Goal: Transaction & Acquisition: Purchase product/service

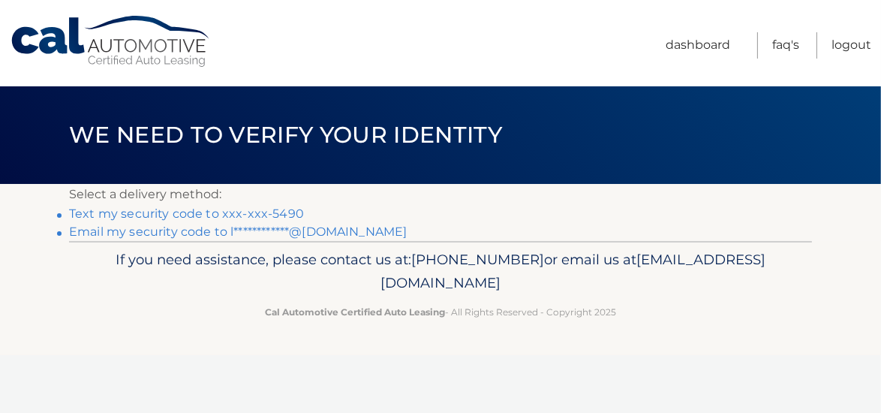
click at [128, 214] on link "Text my security code to xxx-xxx-5490" at bounding box center [186, 213] width 235 height 14
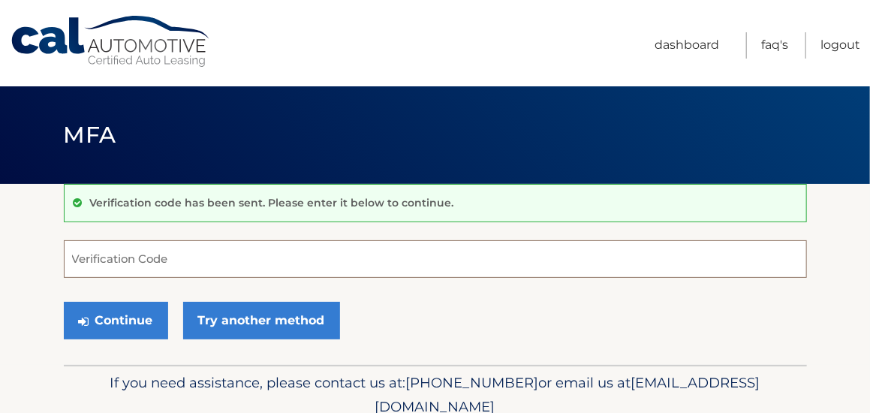
click at [242, 252] on input "Verification Code" at bounding box center [435, 259] width 743 height 38
type input "744414"
click at [64, 302] on button "Continue" at bounding box center [116, 321] width 104 height 38
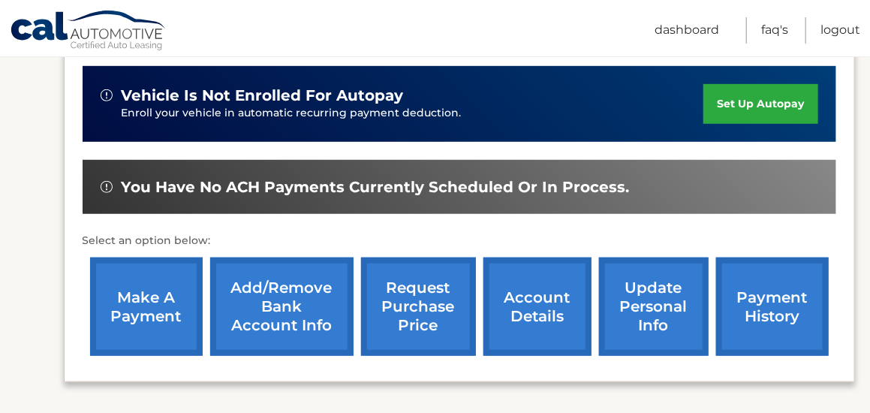
scroll to position [345, 0]
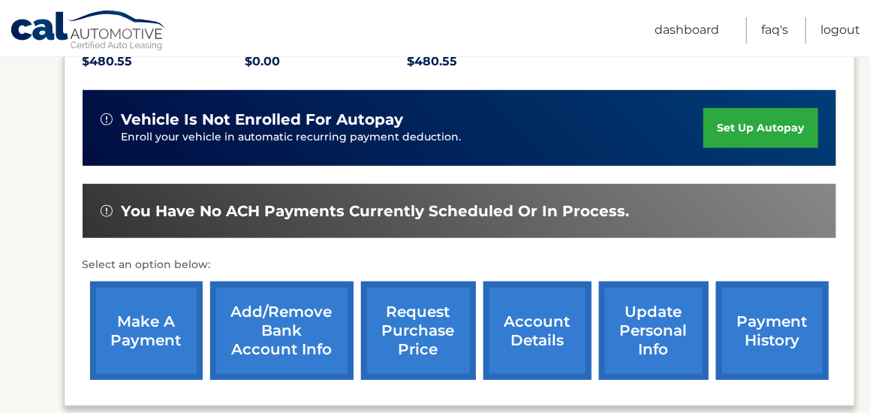
click at [130, 309] on link "make a payment" at bounding box center [146, 330] width 113 height 98
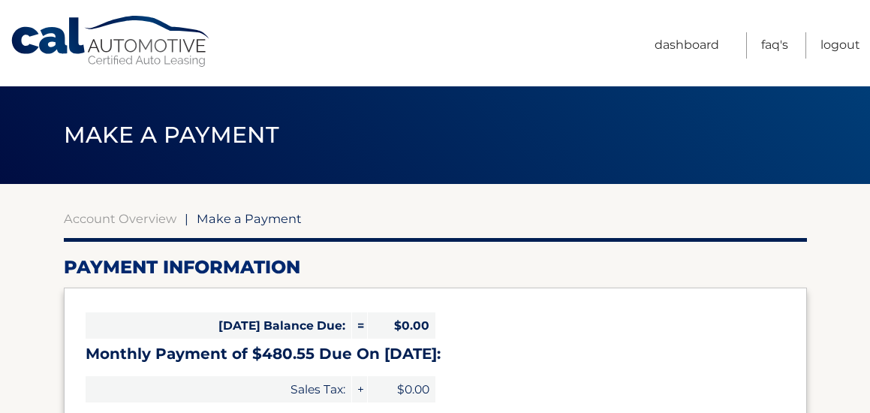
select select "YzM0NDFkOGEtMmQ4OS00Yzg1LWEyOGItNWQwOTNlZmU3YmM1"
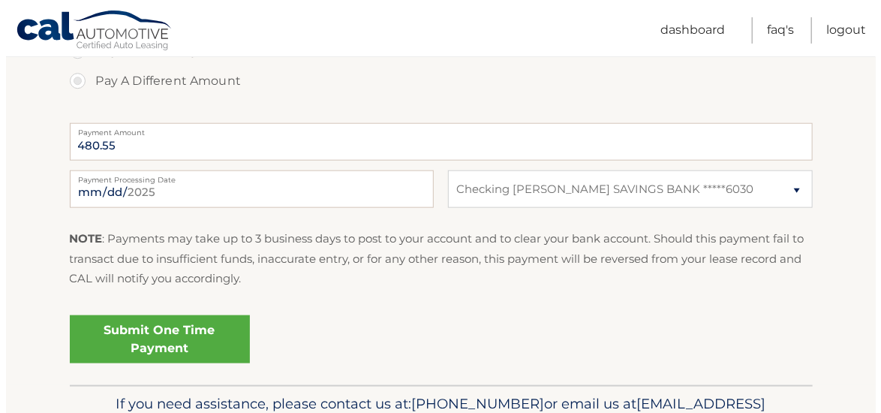
scroll to position [600, 0]
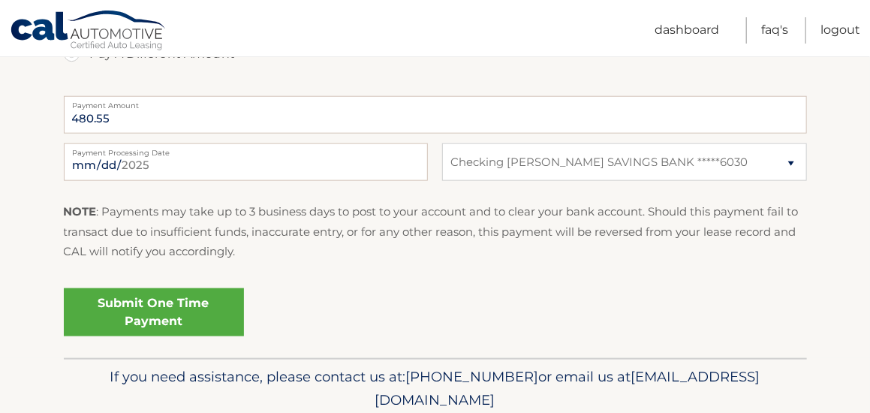
click at [160, 314] on link "Submit One Time Payment" at bounding box center [154, 312] width 180 height 48
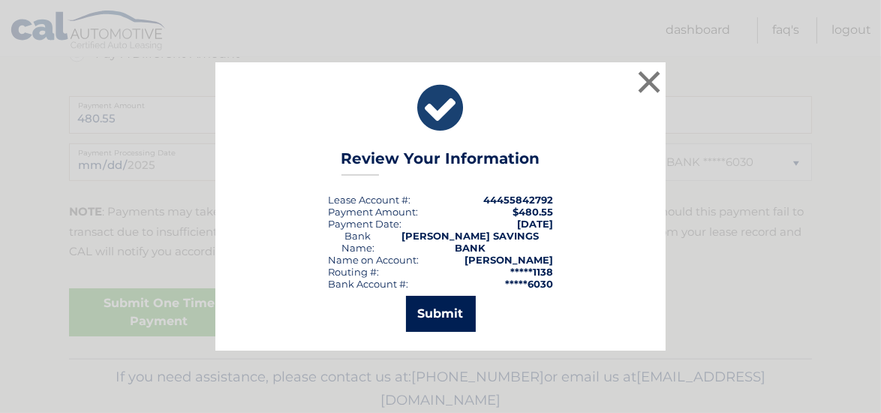
click at [436, 306] on button "Submit" at bounding box center [441, 314] width 70 height 36
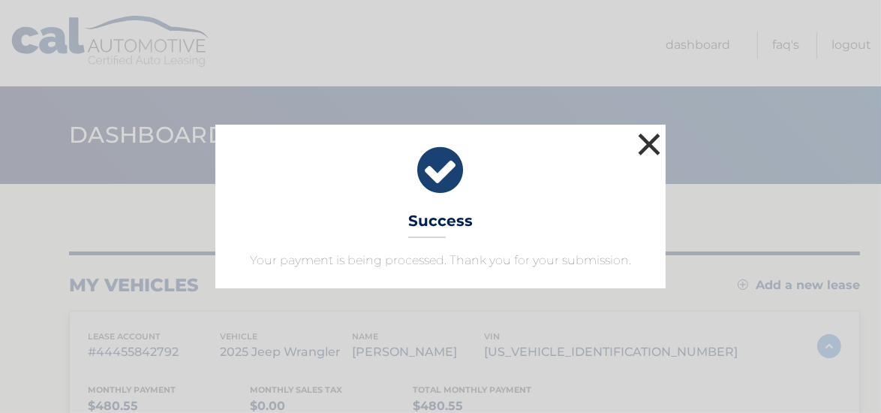
click at [649, 142] on button "×" at bounding box center [649, 144] width 30 height 30
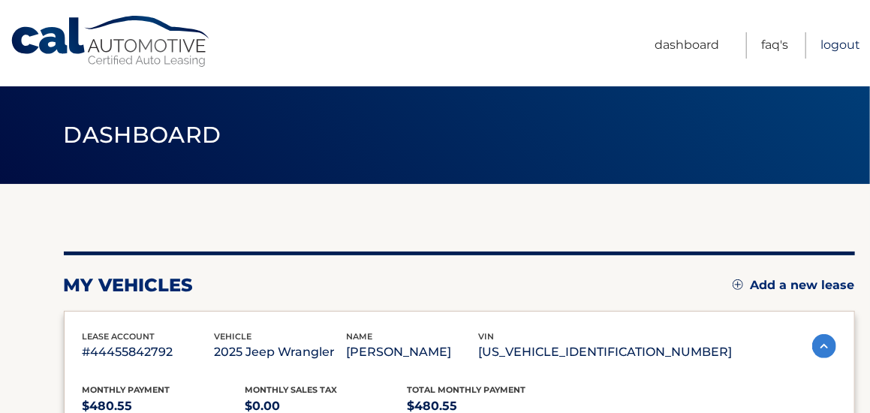
click at [841, 47] on link "Logout" at bounding box center [840, 45] width 40 height 26
